Goal: Task Accomplishment & Management: Manage account settings

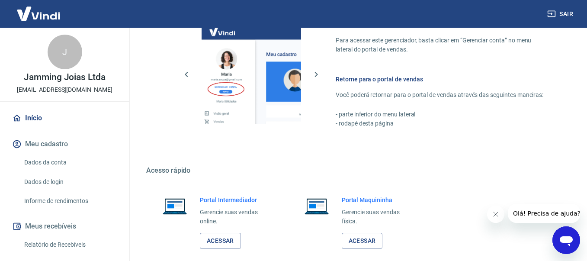
scroll to position [440, 0]
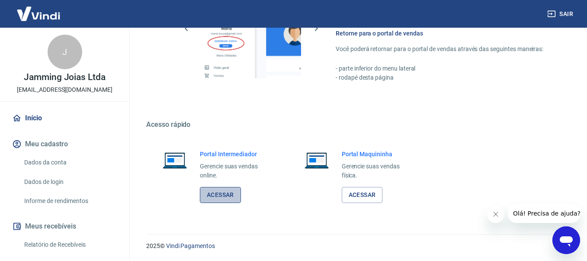
click at [228, 195] on link "Acessar" at bounding box center [220, 195] width 41 height 16
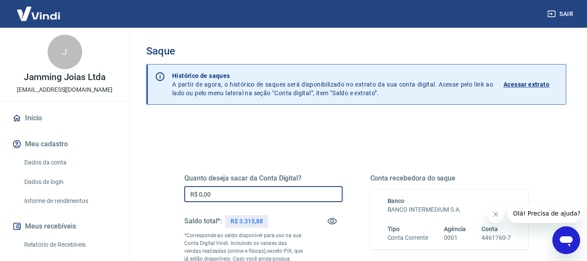
click at [305, 197] on input "R$ 0,00" at bounding box center [263, 194] width 158 height 16
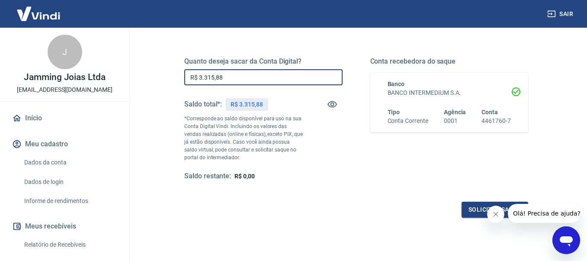
scroll to position [175, 0]
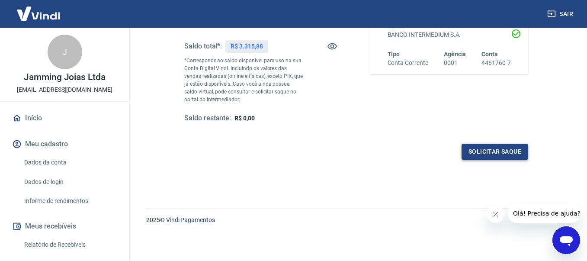
type input "R$ 3.315,88"
click at [471, 153] on button "Solicitar saque" at bounding box center [495, 152] width 67 height 16
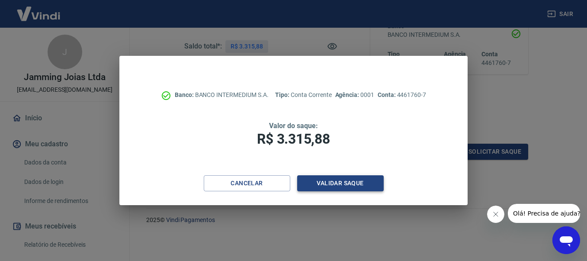
click at [354, 184] on button "Validar saque" at bounding box center [340, 183] width 87 height 16
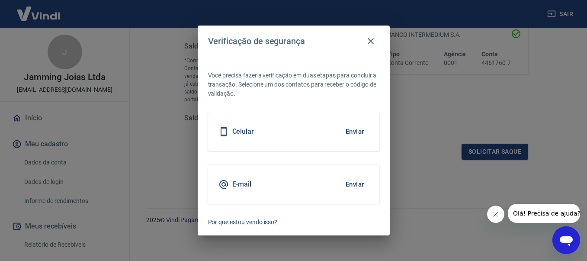
click at [355, 184] on button "Enviar" at bounding box center [355, 184] width 28 height 18
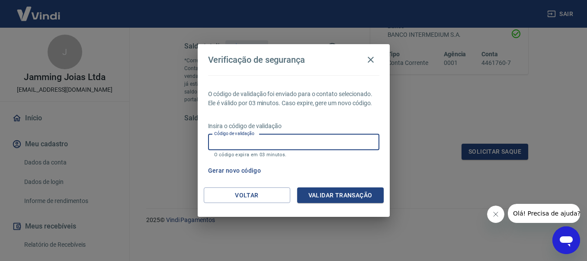
click at [296, 143] on input "Código de validação" at bounding box center [293, 142] width 171 height 16
type input "559265"
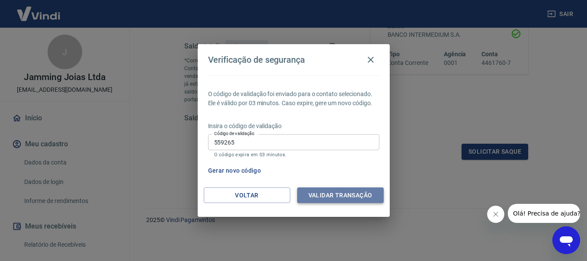
click at [372, 199] on button "Validar transação" at bounding box center [340, 195] width 87 height 16
